Goal: Task Accomplishment & Management: Use online tool/utility

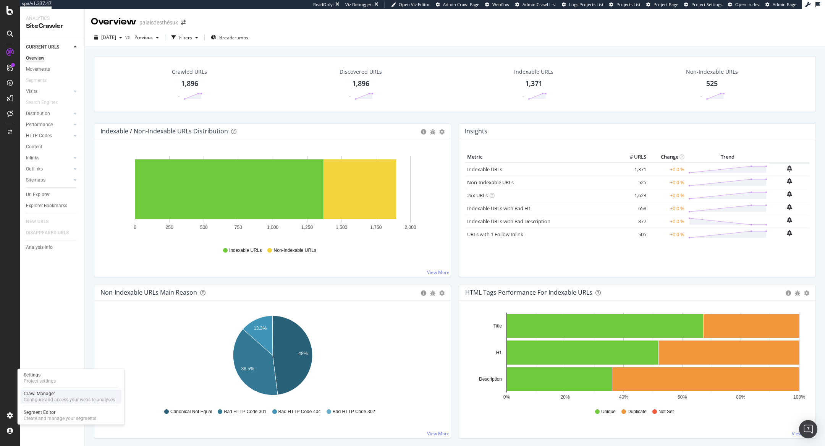
click at [30, 396] on div "Configure and access your website analyses" at bounding box center [69, 399] width 91 height 6
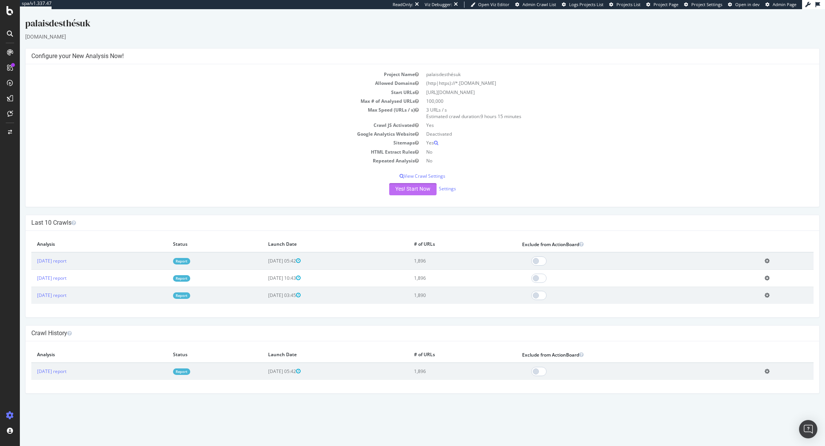
click at [400, 190] on button "Yes! Start Now" at bounding box center [412, 189] width 47 height 12
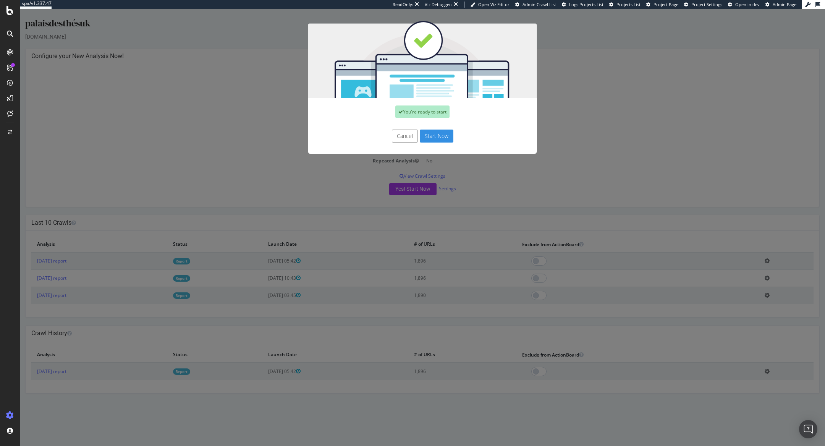
click at [434, 137] on button "Start Now" at bounding box center [437, 135] width 34 height 13
